Goal: Communication & Community: Share content

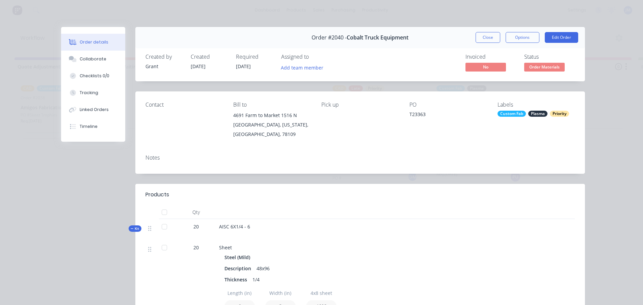
click at [133, 230] on span "Kit" at bounding box center [135, 228] width 9 height 5
click at [132, 251] on span "Kit" at bounding box center [135, 249] width 9 height 5
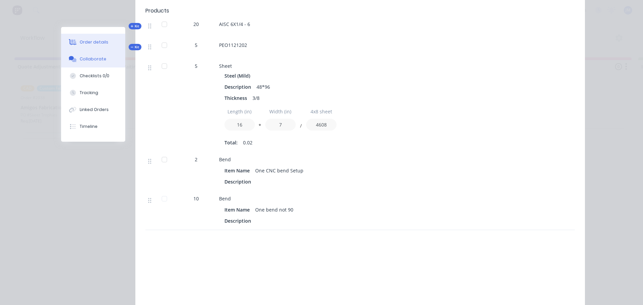
click at [89, 64] on button "Collaborate" at bounding box center [93, 59] width 64 height 17
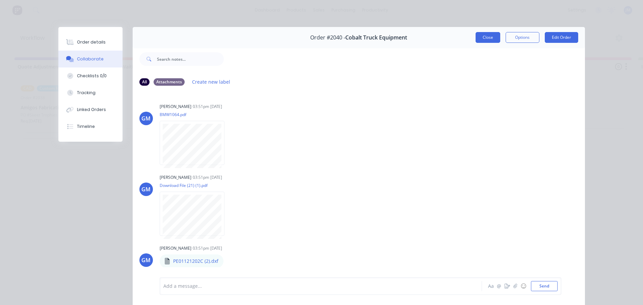
click at [482, 40] on button "Close" at bounding box center [487, 37] width 25 height 11
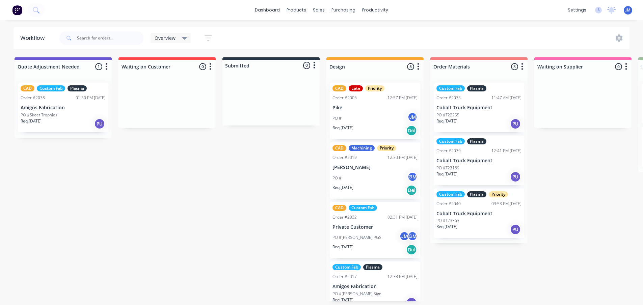
scroll to position [1, 0]
click at [481, 171] on div "Req. [DATE] PU" at bounding box center [478, 176] width 85 height 11
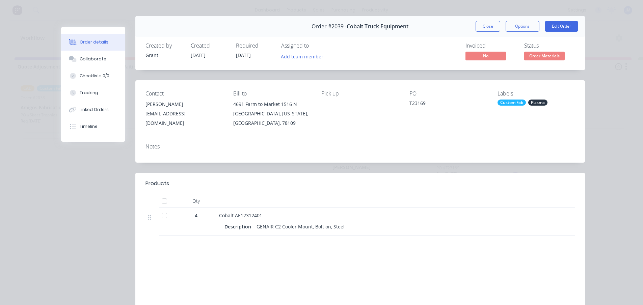
scroll to position [0, 0]
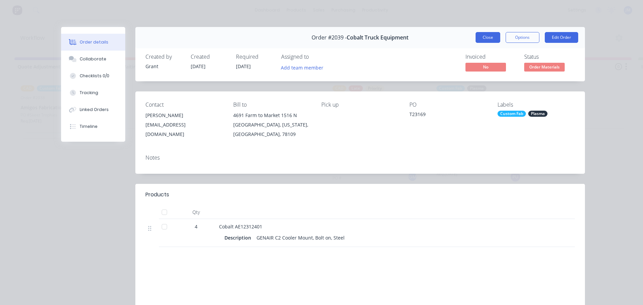
click at [482, 36] on button "Close" at bounding box center [487, 37] width 25 height 11
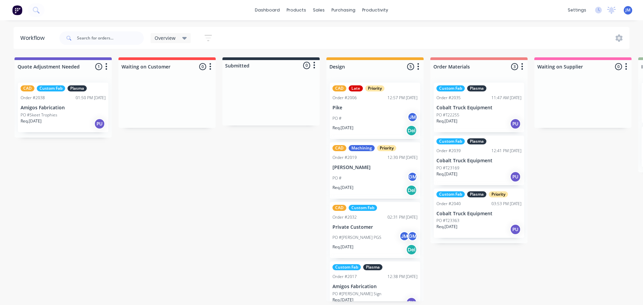
click at [474, 224] on div "Req. [DATE] PU" at bounding box center [478, 229] width 85 height 11
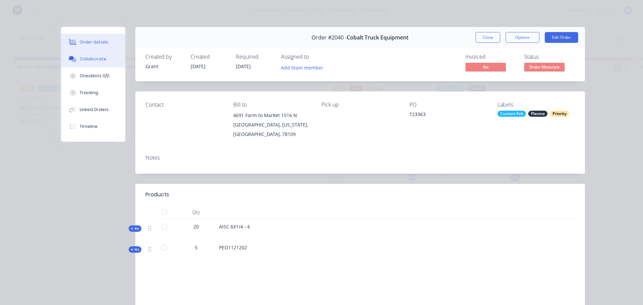
click at [93, 65] on button "Collaborate" at bounding box center [93, 59] width 64 height 17
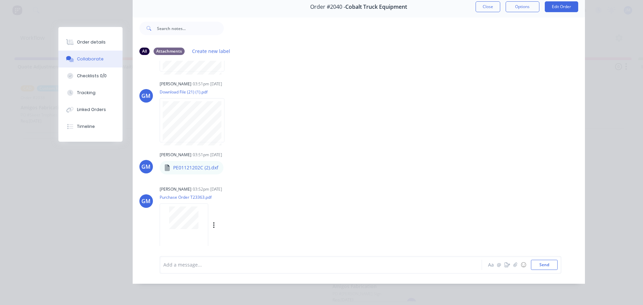
scroll to position [36, 0]
click at [228, 163] on div "Labels Download Delete" at bounding box center [264, 168] width 76 height 10
click at [228, 164] on icon "button" at bounding box center [229, 168] width 2 height 8
click at [256, 184] on button "Download" at bounding box center [273, 185] width 76 height 15
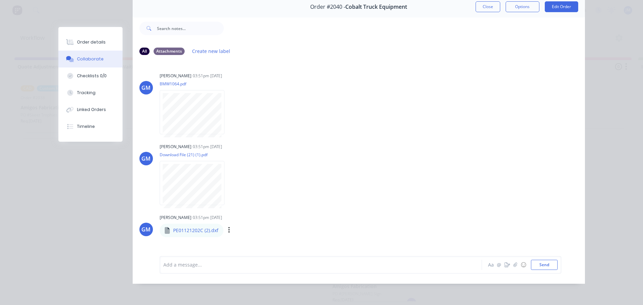
scroll to position [0, 0]
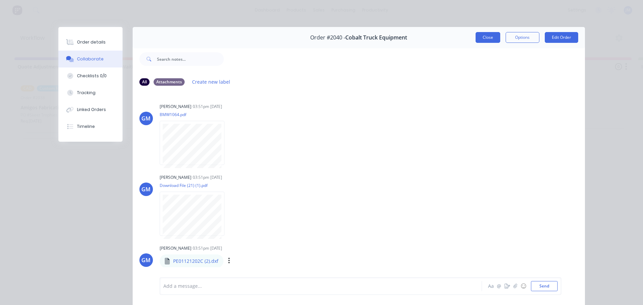
click at [492, 36] on button "Close" at bounding box center [487, 37] width 25 height 11
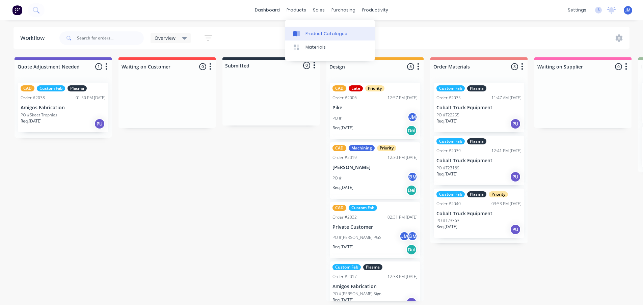
click at [318, 33] on div "Product Catalogue" at bounding box center [326, 34] width 42 height 6
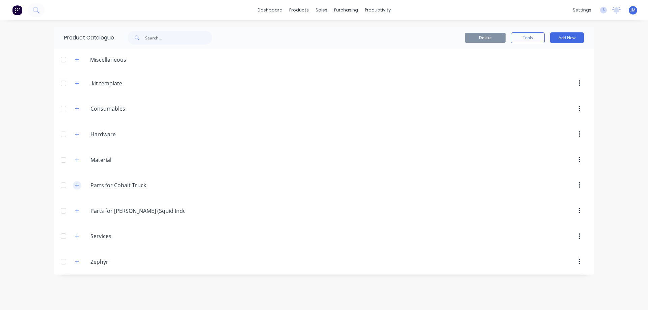
click at [77, 185] on icon "button" at bounding box center [77, 185] width 4 height 5
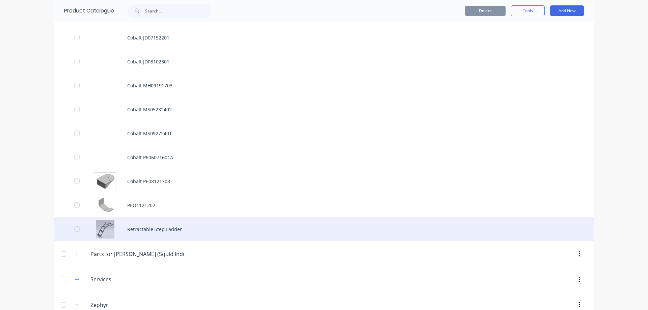
scroll to position [402, 0]
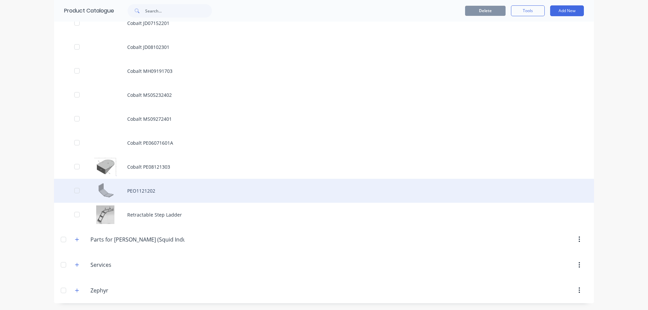
click at [148, 193] on div "PEO1121202" at bounding box center [324, 191] width 540 height 24
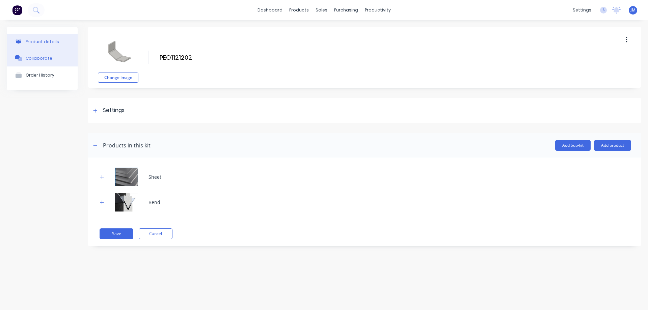
click at [43, 54] on button "Collaborate" at bounding box center [42, 58] width 71 height 17
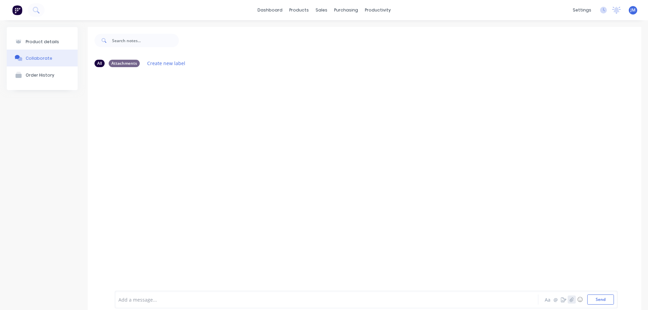
click at [569, 299] on icon "button" at bounding box center [571, 300] width 4 height 4
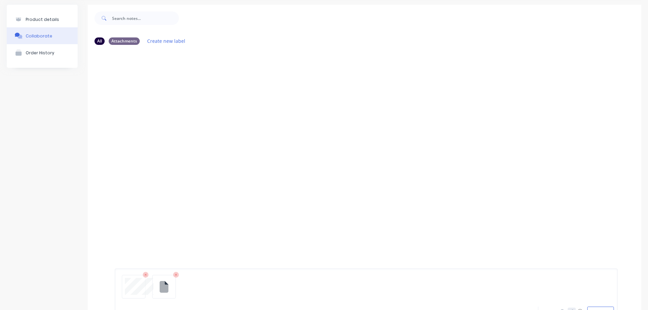
scroll to position [50, 0]
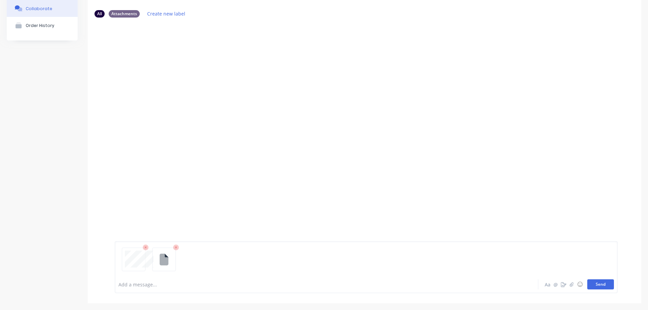
click at [599, 282] on button "Send" at bounding box center [600, 284] width 27 height 10
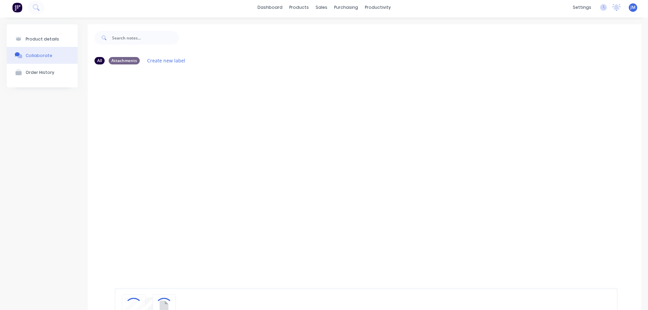
scroll to position [0, 0]
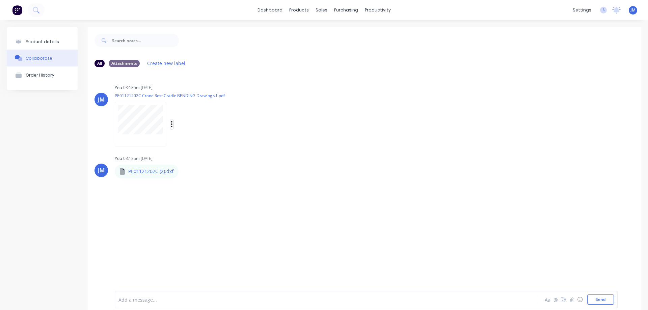
click at [172, 123] on icon "button" at bounding box center [172, 124] width 2 height 8
click at [198, 142] on button "Auto-attach to new orders" at bounding box center [216, 143] width 76 height 16
click at [281, 116] on div "You 03:18pm [DATE] PE01121202C Crane Rest Cradle BENDING Drawing v1.pdf Labels …" at bounding box center [220, 113] width 211 height 61
click at [569, 303] on button "button" at bounding box center [571, 299] width 8 height 8
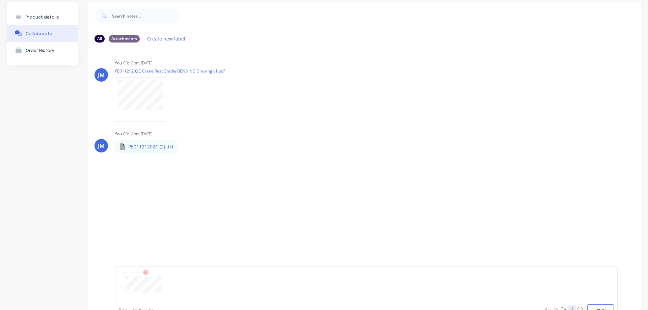
scroll to position [50, 0]
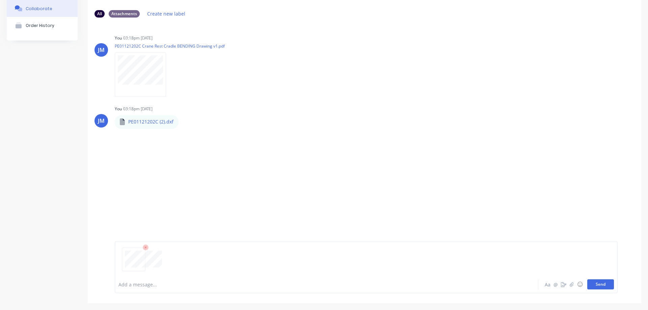
click at [596, 286] on button "Send" at bounding box center [600, 284] width 27 height 10
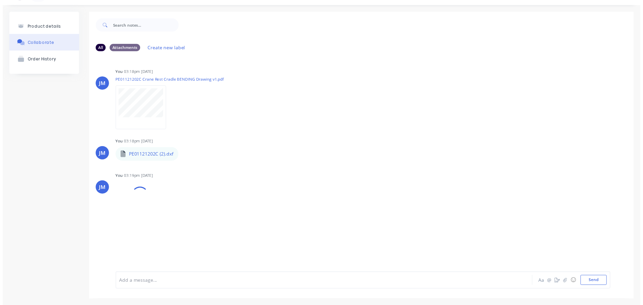
scroll to position [0, 0]
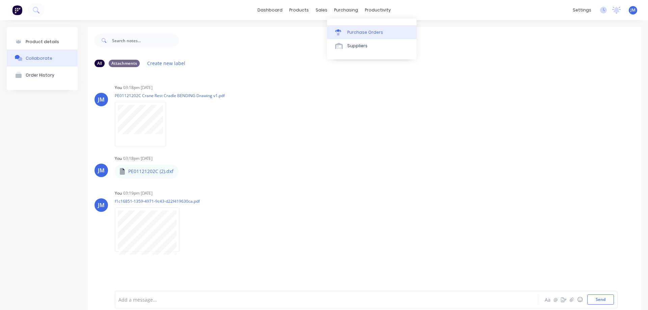
click at [347, 27] on link "Purchase Orders" at bounding box center [371, 31] width 89 height 13
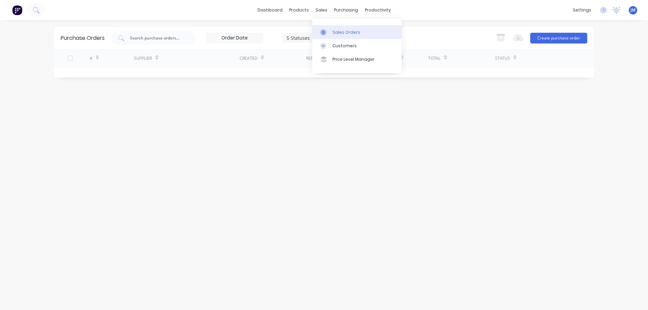
click at [327, 30] on div at bounding box center [325, 32] width 10 height 6
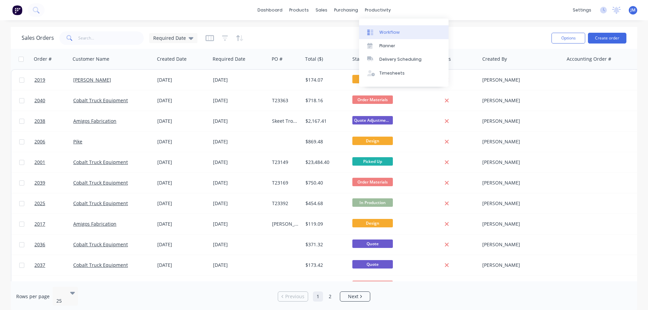
click at [388, 31] on div "Workflow" at bounding box center [389, 32] width 20 height 6
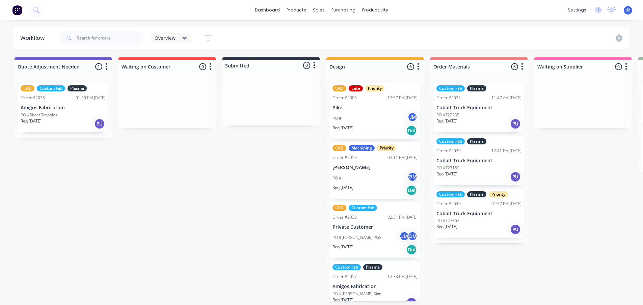
click at [484, 166] on div "PO #T23169" at bounding box center [478, 168] width 85 height 6
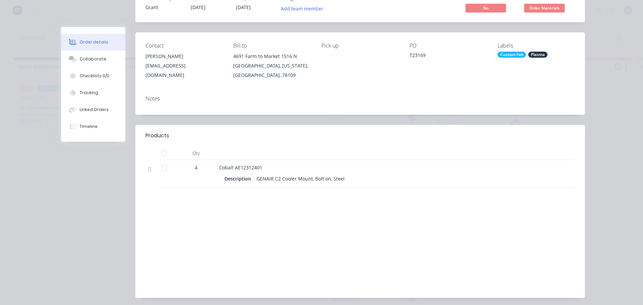
scroll to position [67, 0]
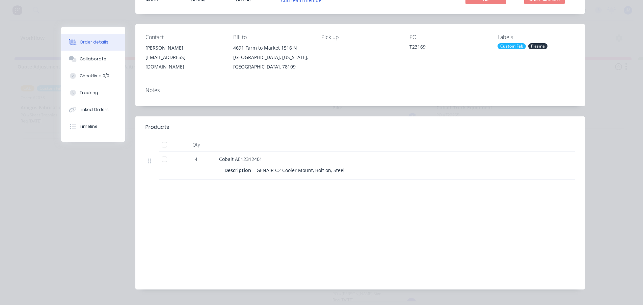
click at [63, 208] on div "Order #2039 - Cobalt Truck Equipment Close Options Edit Order Created by Grant …" at bounding box center [323, 130] width 524 height 340
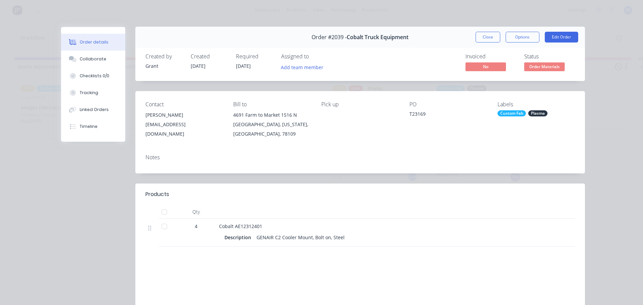
scroll to position [0, 0]
click at [481, 43] on div "Order #2039 - Cobalt Truck Equipment Close Options Edit Order" at bounding box center [359, 37] width 449 height 21
click at [481, 37] on button "Close" at bounding box center [487, 37] width 25 height 11
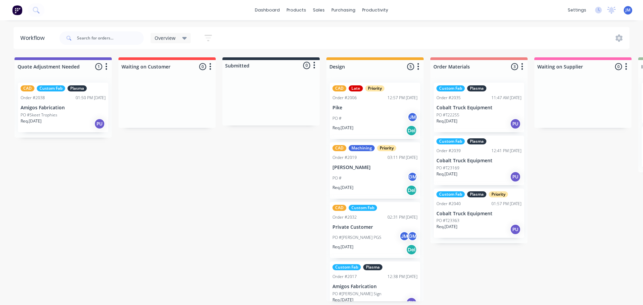
click at [467, 220] on div "PO #T23363" at bounding box center [478, 221] width 85 height 6
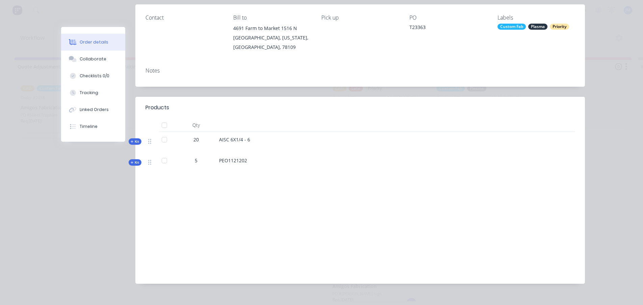
scroll to position [97, 0]
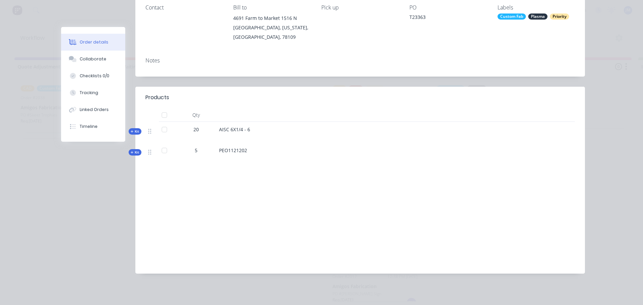
click at [135, 151] on span "Kit" at bounding box center [135, 152] width 9 height 5
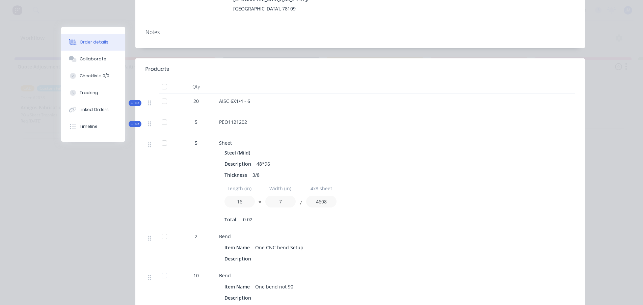
scroll to position [165, 0]
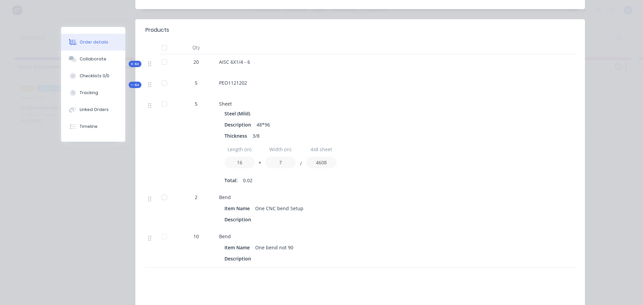
click at [131, 83] on icon at bounding box center [132, 84] width 3 height 3
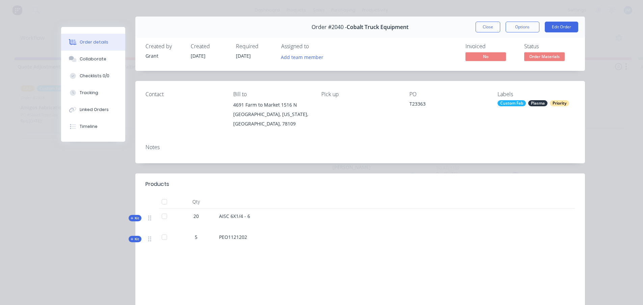
scroll to position [0, 0]
